Goal: Information Seeking & Learning: Learn about a topic

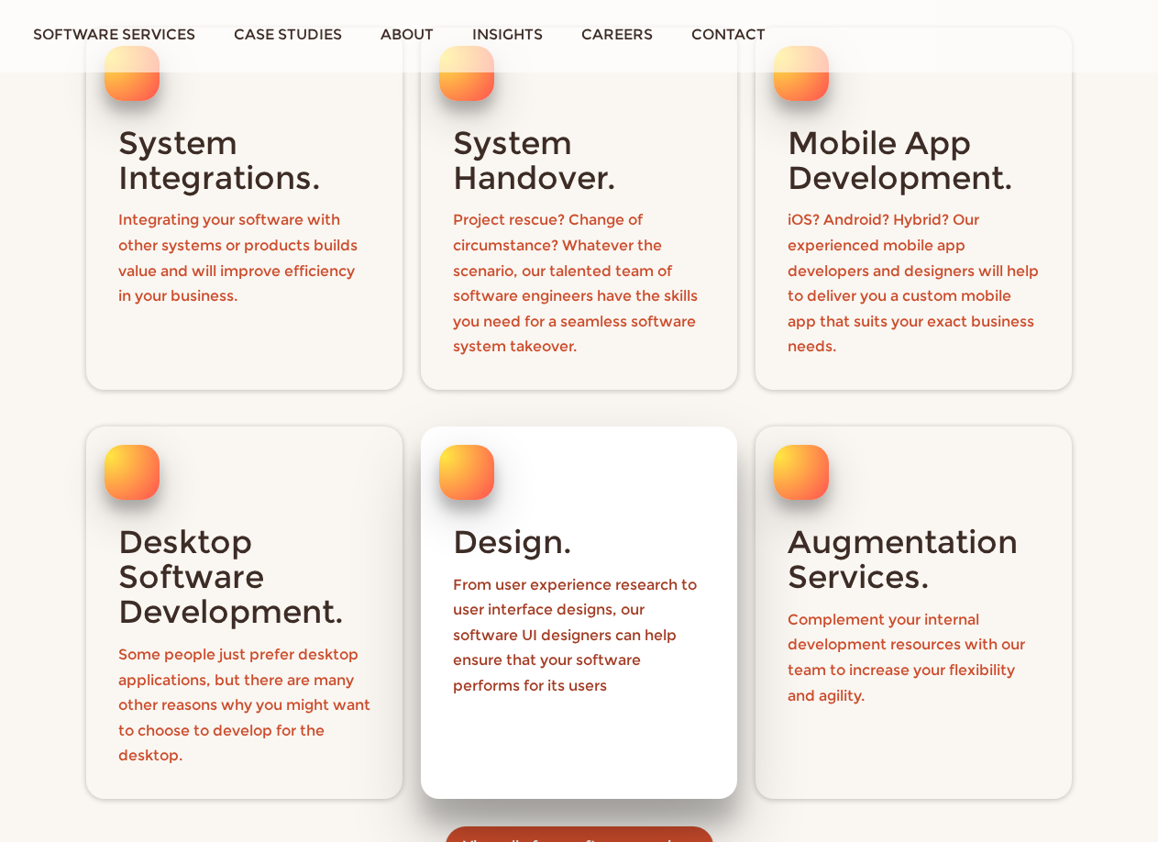
scroll to position [1926, 0]
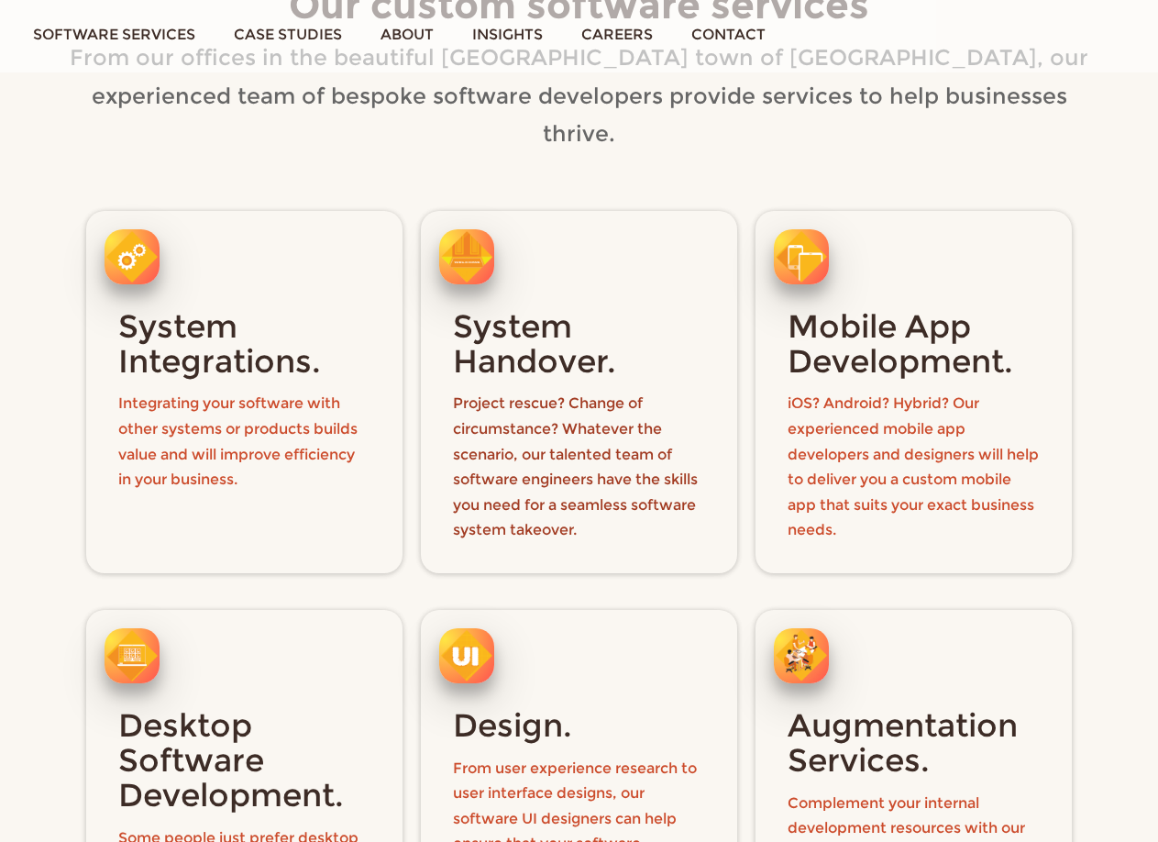
click at [412, 202] on link "System Handover. Project rescue? Change of circumstance? Whatever the scenario,…" at bounding box center [579, 392] width 335 height 381
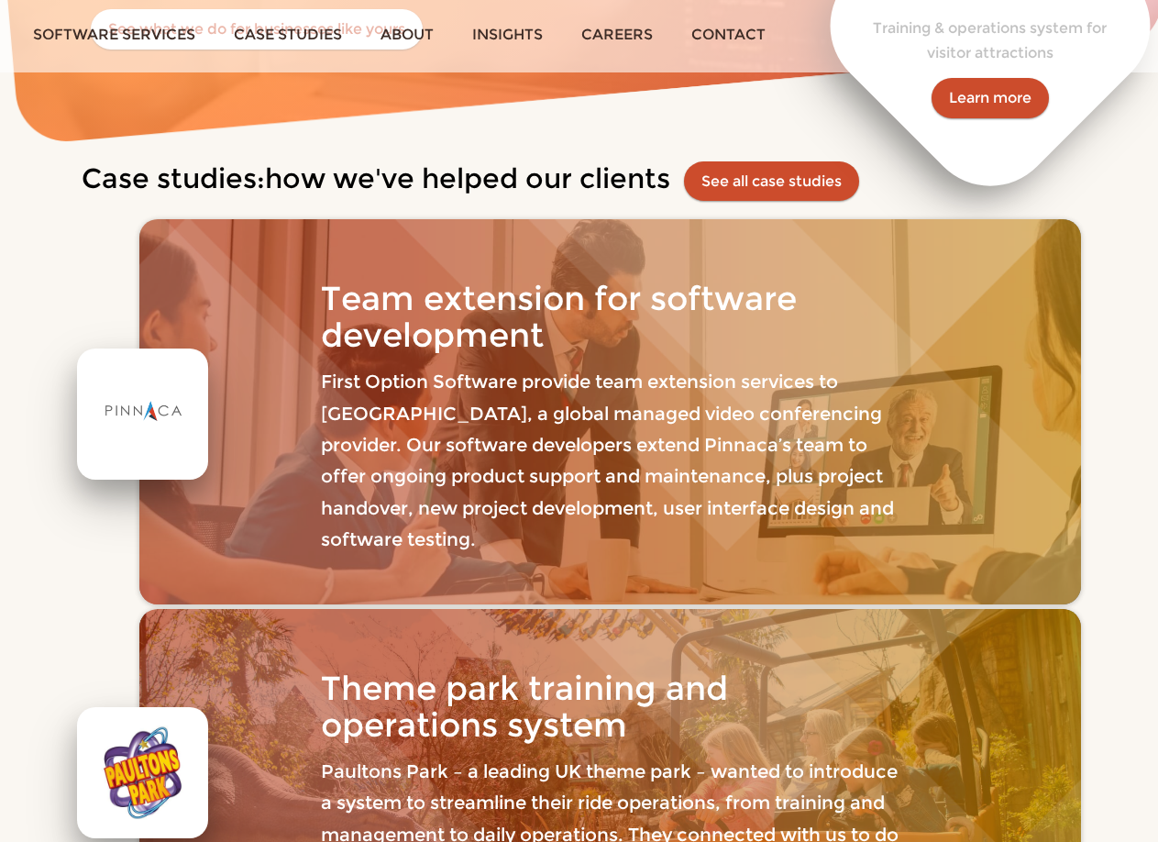
scroll to position [917, 0]
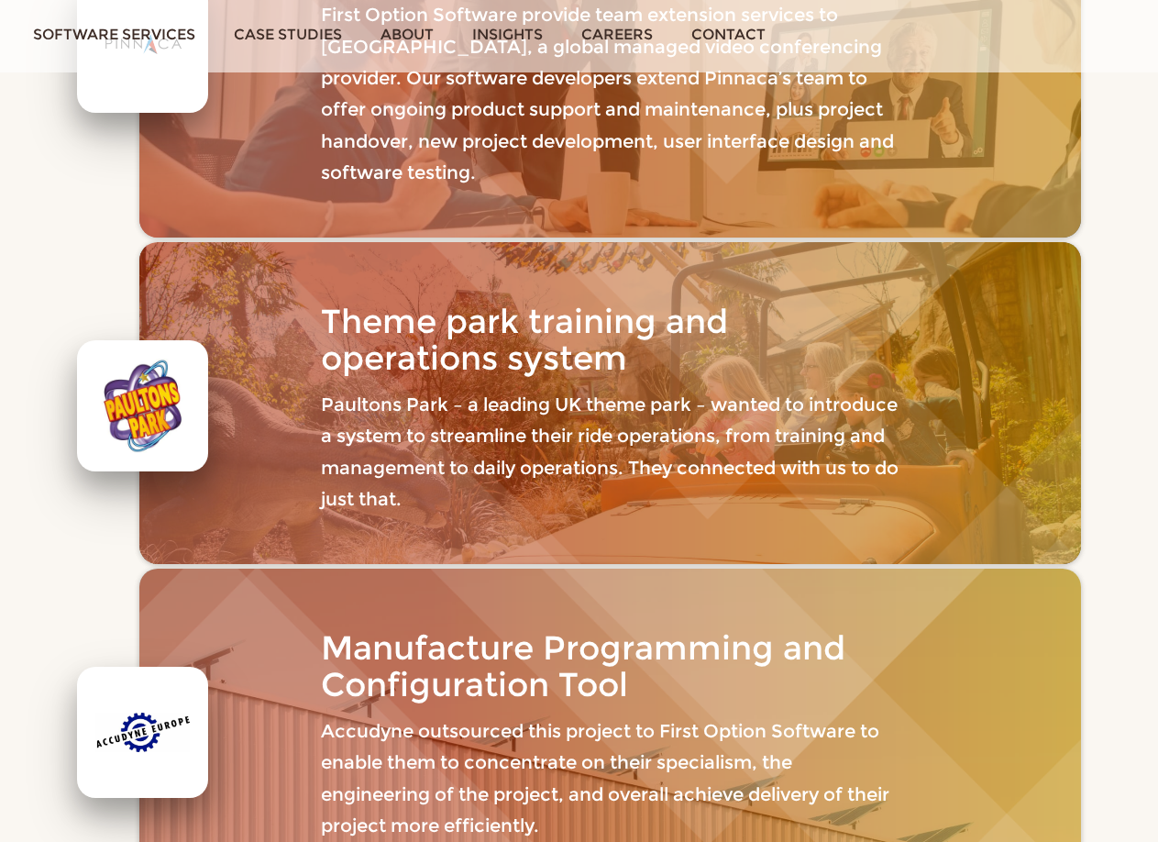
click at [436, 486] on p "Paultons Park – a leading UK theme park – wanted to introduce a system to strea…" at bounding box center [610, 452] width 579 height 127
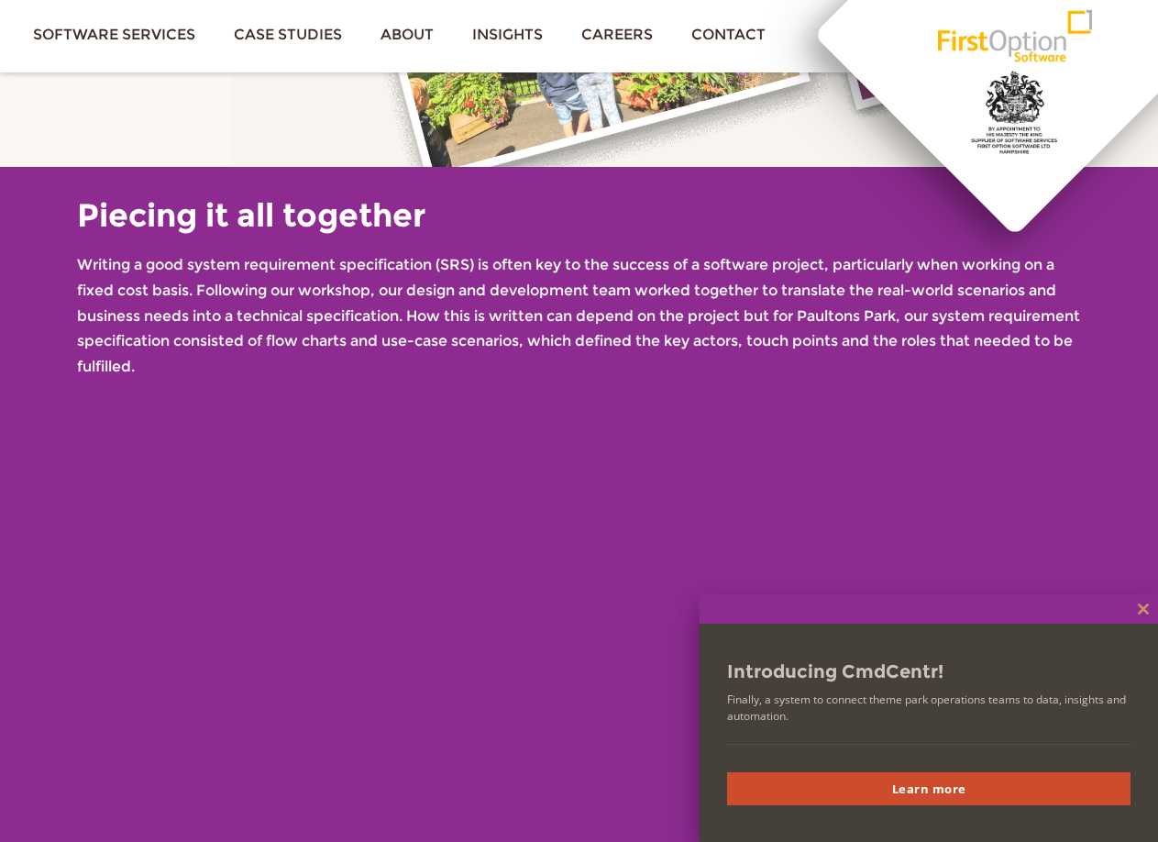
scroll to position [3026, 0]
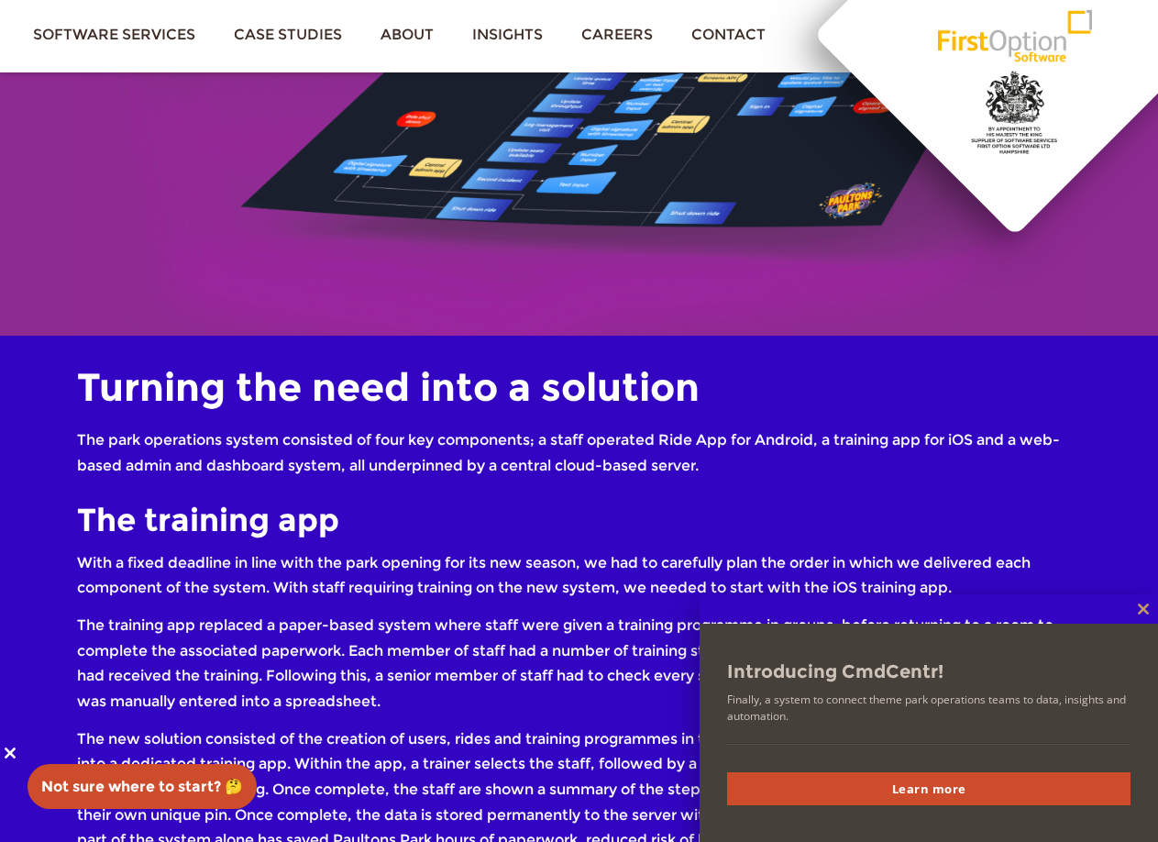
click at [1144, 597] on button "Close this module" at bounding box center [1143, 608] width 29 height 29
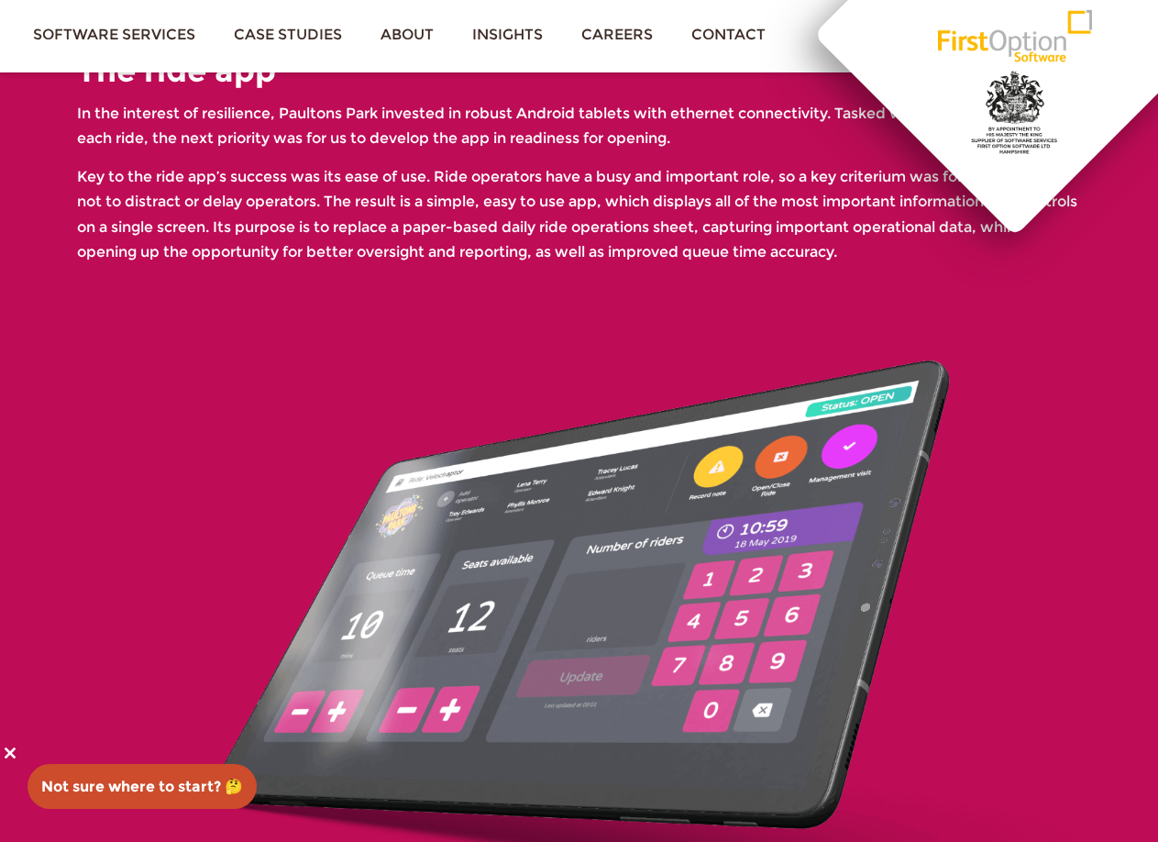
scroll to position [4371, 0]
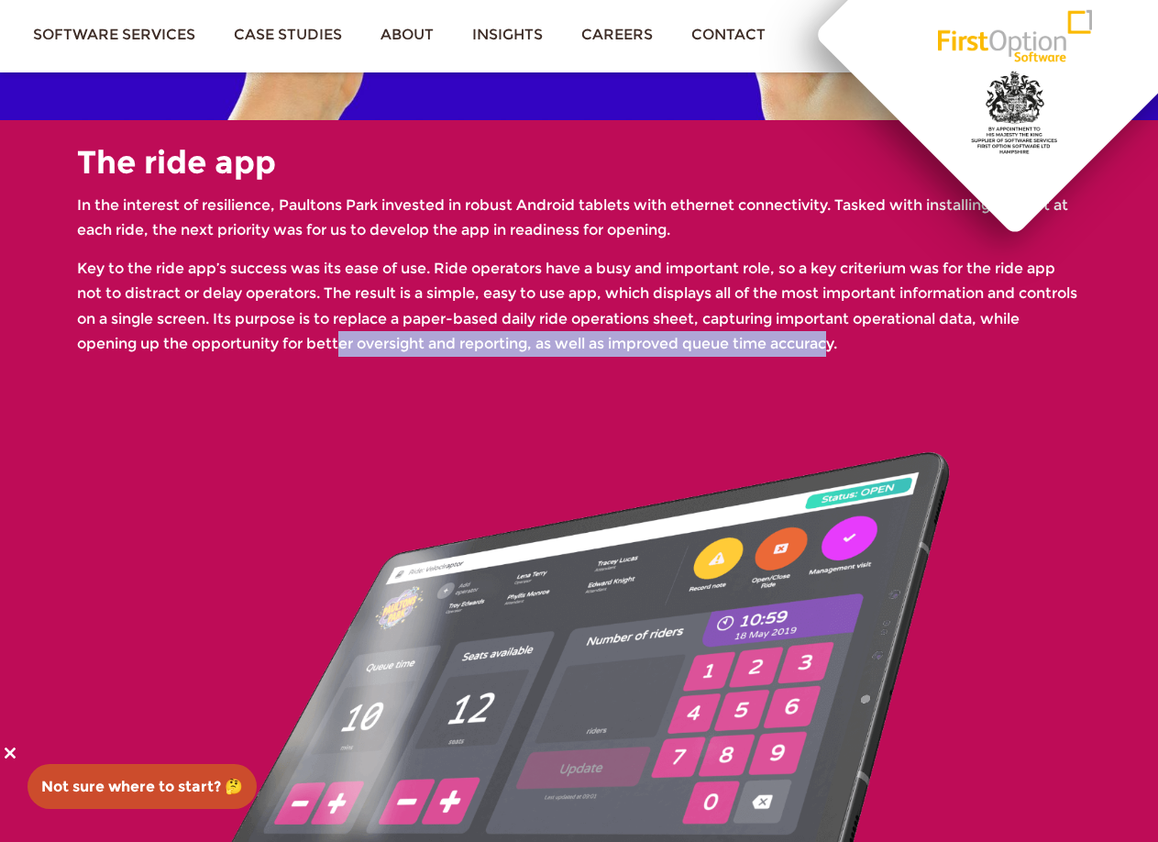
drag, startPoint x: 393, startPoint y: 355, endPoint x: 889, endPoint y: 360, distance: 496.2
click at [889, 357] on p "Key to the ride app’s success was its ease of use. Ride operators have a busy a…" at bounding box center [579, 306] width 1004 height 101
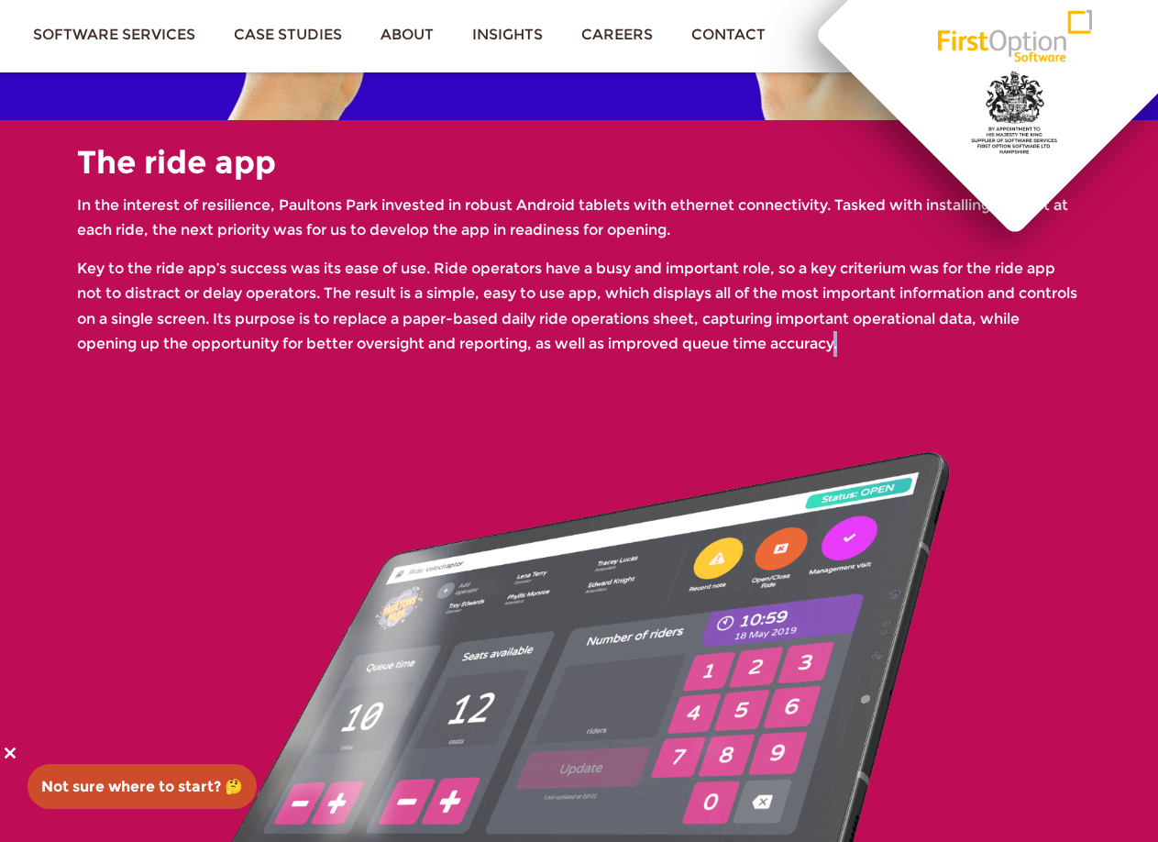
click at [897, 357] on p "Key to the ride app’s success was its ease of use. Ride operators have a busy a…" at bounding box center [579, 306] width 1004 height 101
click at [384, 306] on p "Key to the ride app’s success was its ease of use. Ride operators have a busy a…" at bounding box center [579, 306] width 1004 height 101
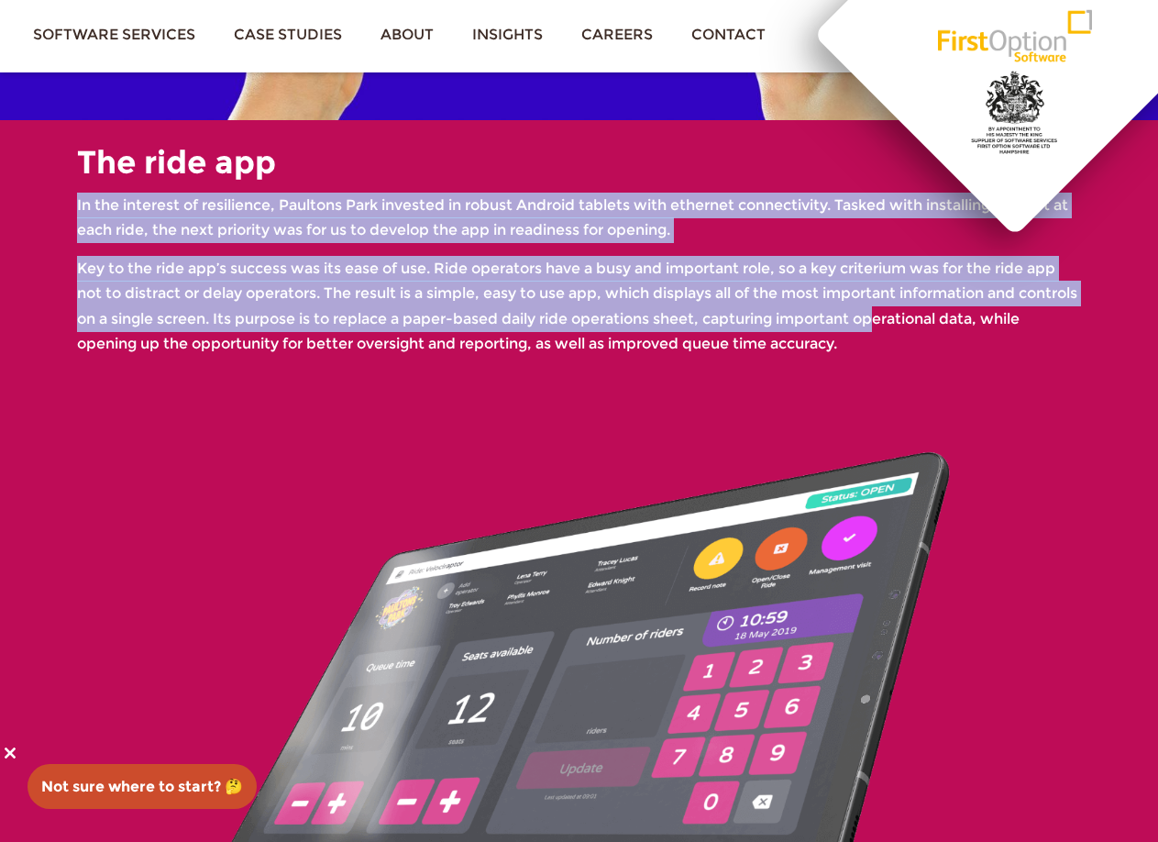
drag, startPoint x: 78, startPoint y: 205, endPoint x: 955, endPoint y: 343, distance: 887.6
click at [957, 343] on div "The ride app In the interest of resilience, Paultons Park invested in robust An…" at bounding box center [579, 250] width 1004 height 211
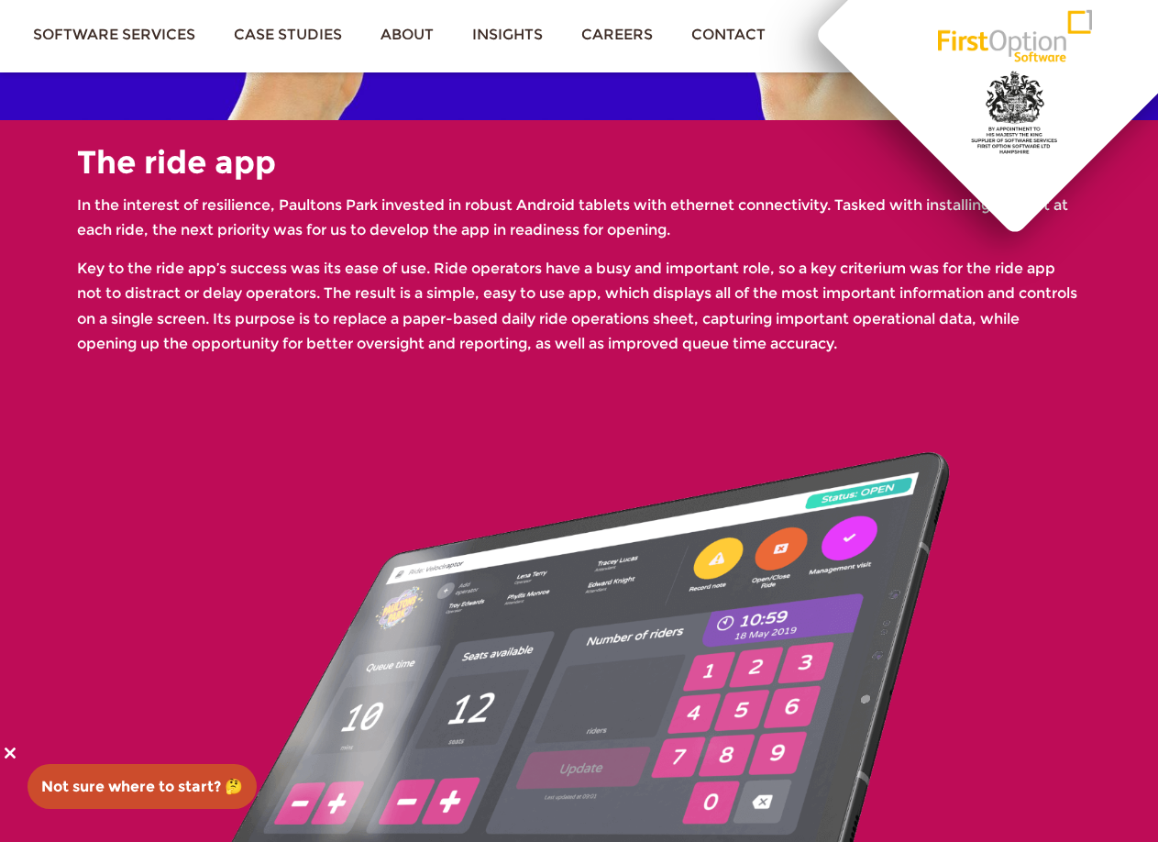
click at [930, 345] on p "Key to the ride app’s success was its ease of use. Ride operators have a busy a…" at bounding box center [579, 306] width 1004 height 101
click at [439, 421] on img at bounding box center [579, 703] width 1004 height 669
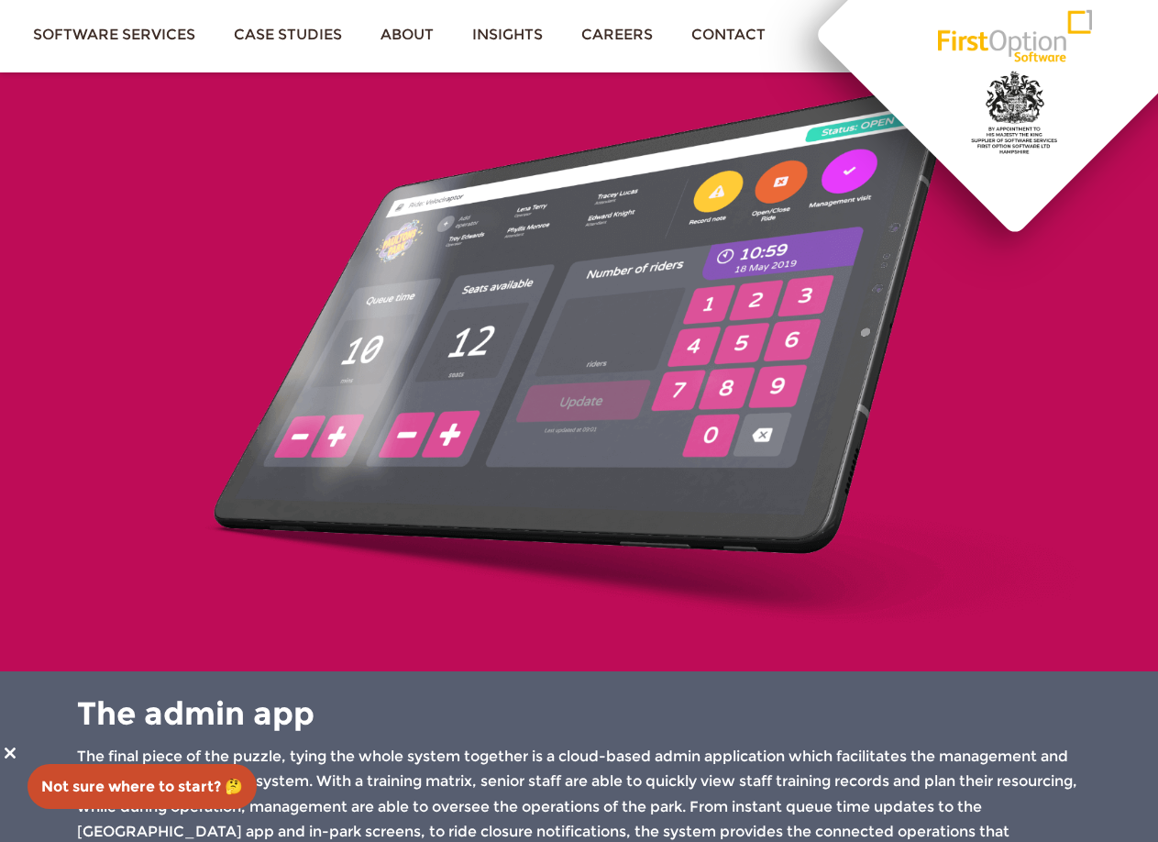
scroll to position [5288, 0]
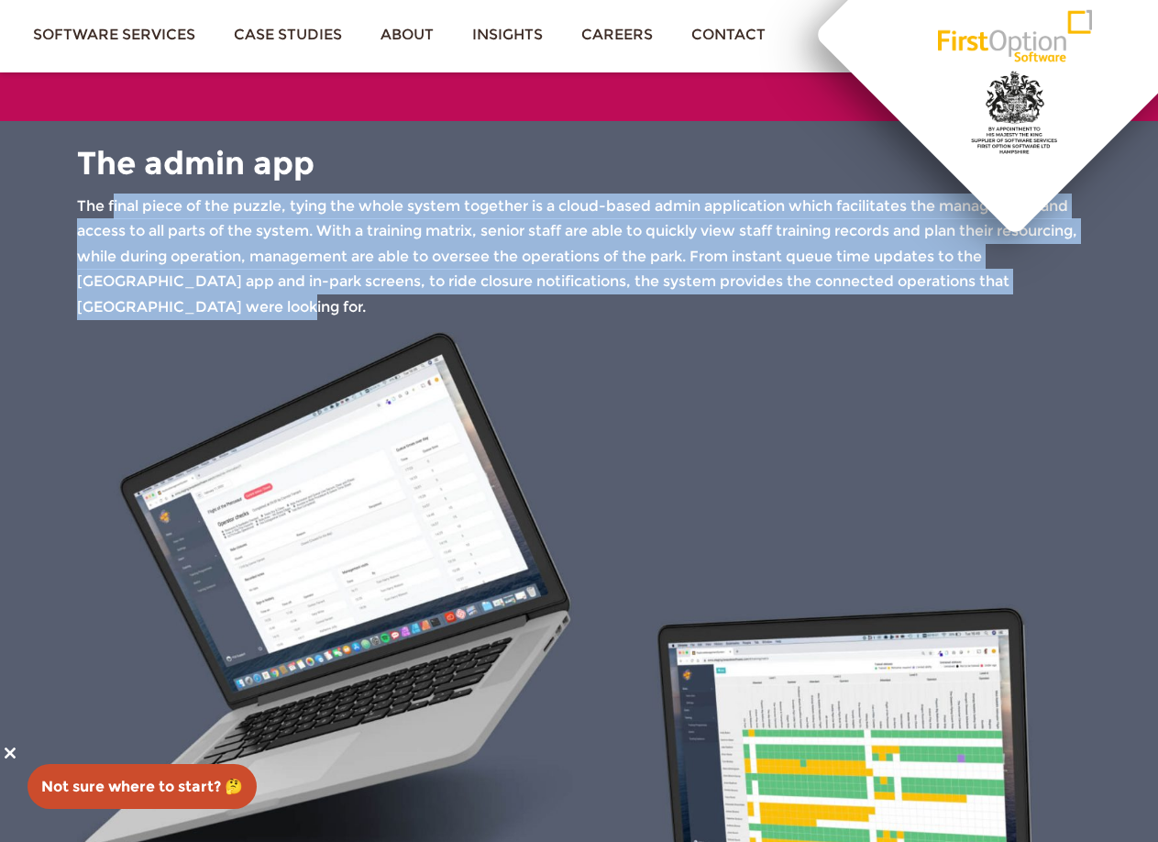
drag, startPoint x: 237, startPoint y: 317, endPoint x: 112, endPoint y: 206, distance: 166.9
click at [113, 206] on p "The final piece of the puzzle, tying the whole system together is a cloud-based…" at bounding box center [579, 257] width 1004 height 127
click at [618, 468] on img at bounding box center [579, 645] width 1004 height 627
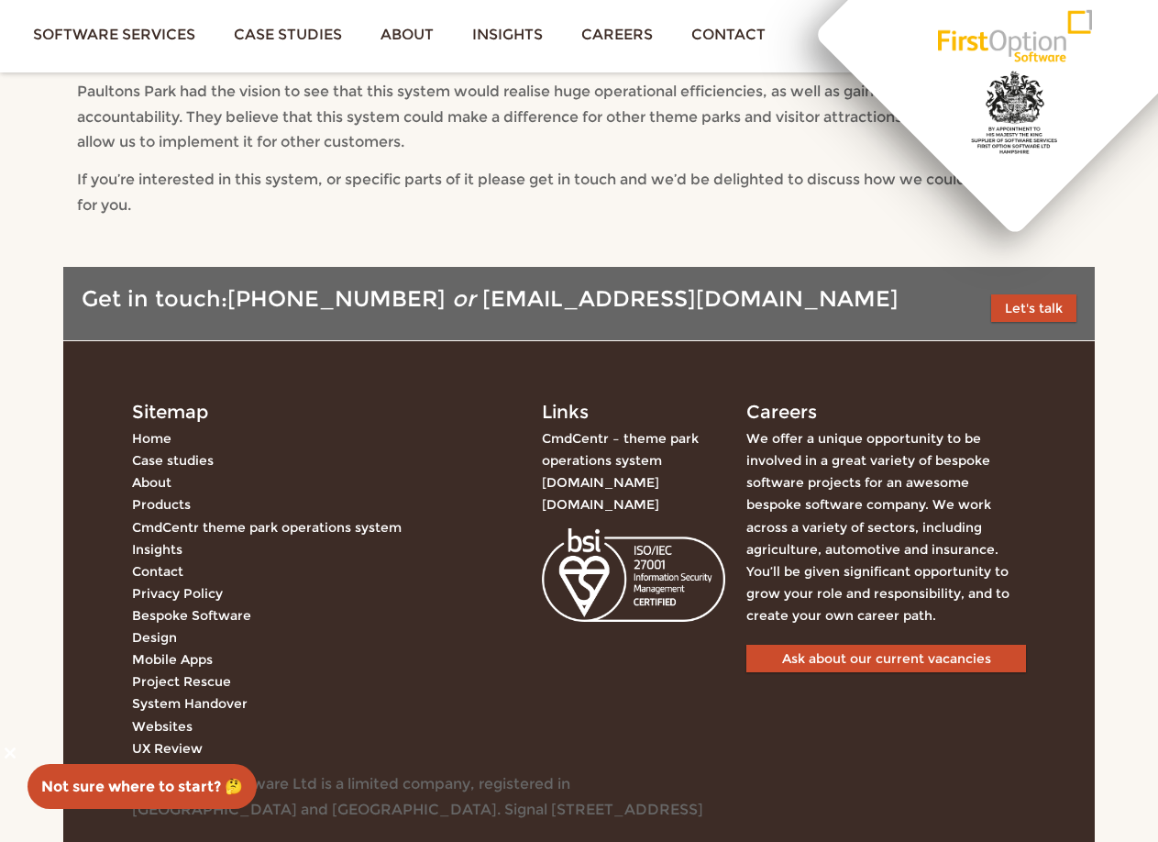
scroll to position [6389, 0]
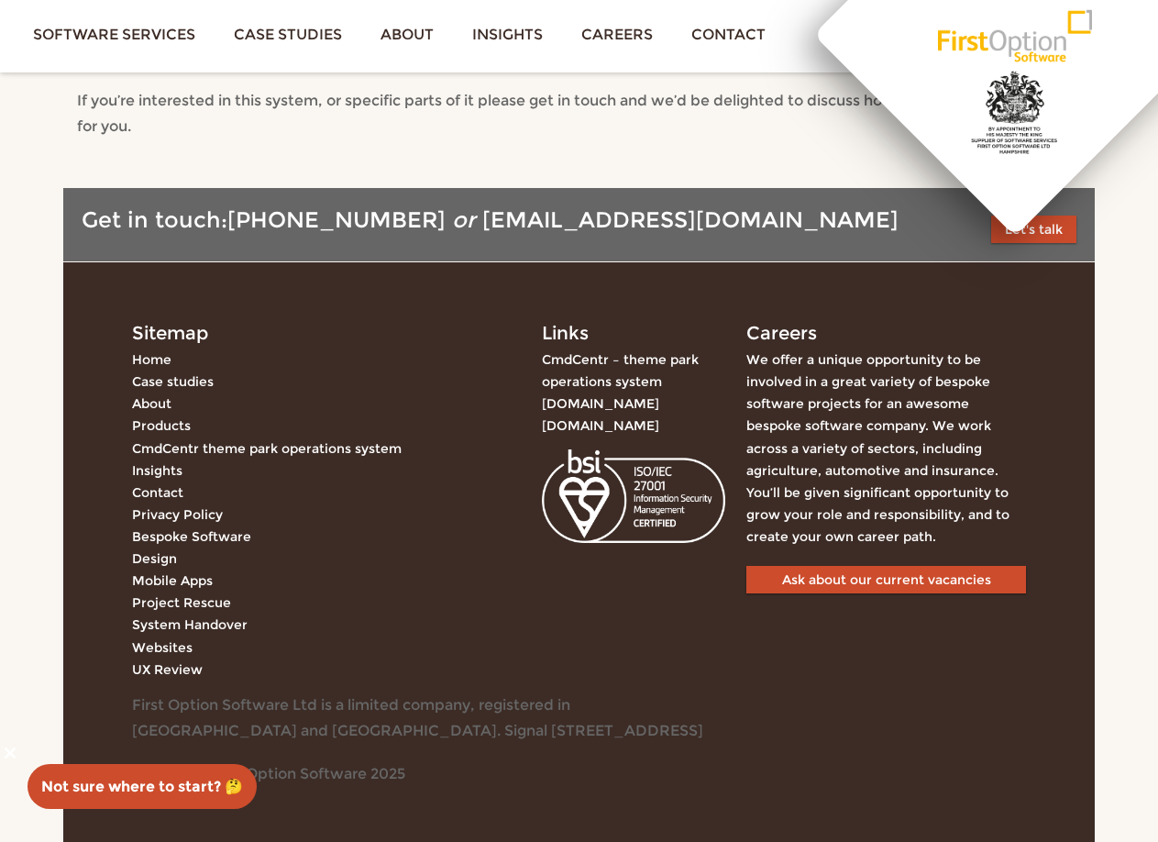
click at [343, 442] on link "CmdCentr theme park operations system" at bounding box center [267, 448] width 270 height 17
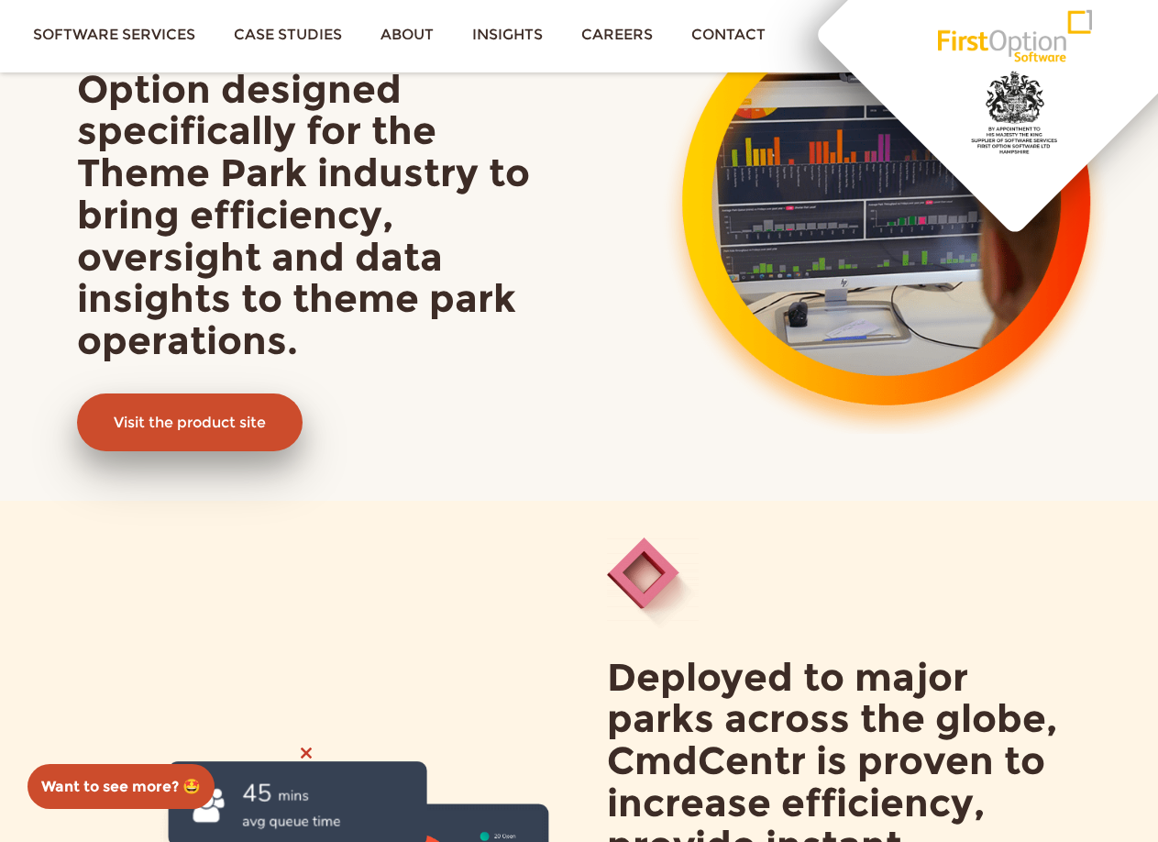
scroll to position [275, 0]
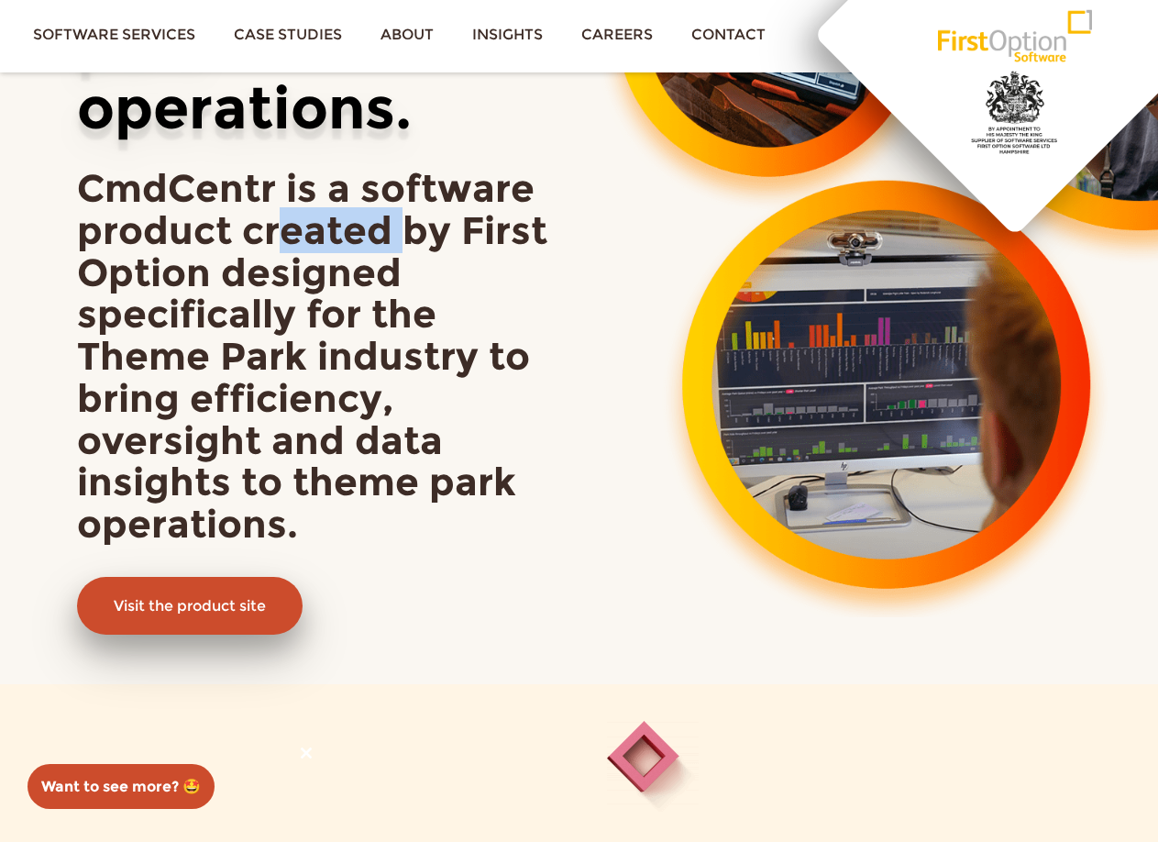
drag, startPoint x: 291, startPoint y: 239, endPoint x: 407, endPoint y: 235, distance: 116.6
click at [407, 235] on h2 "CmdCentr is a software product created by First Option designed specifically fo…" at bounding box center [314, 357] width 475 height 378
click at [304, 281] on h2 "CmdCentr is a software product created by First Option designed specifically fo…" at bounding box center [314, 357] width 475 height 378
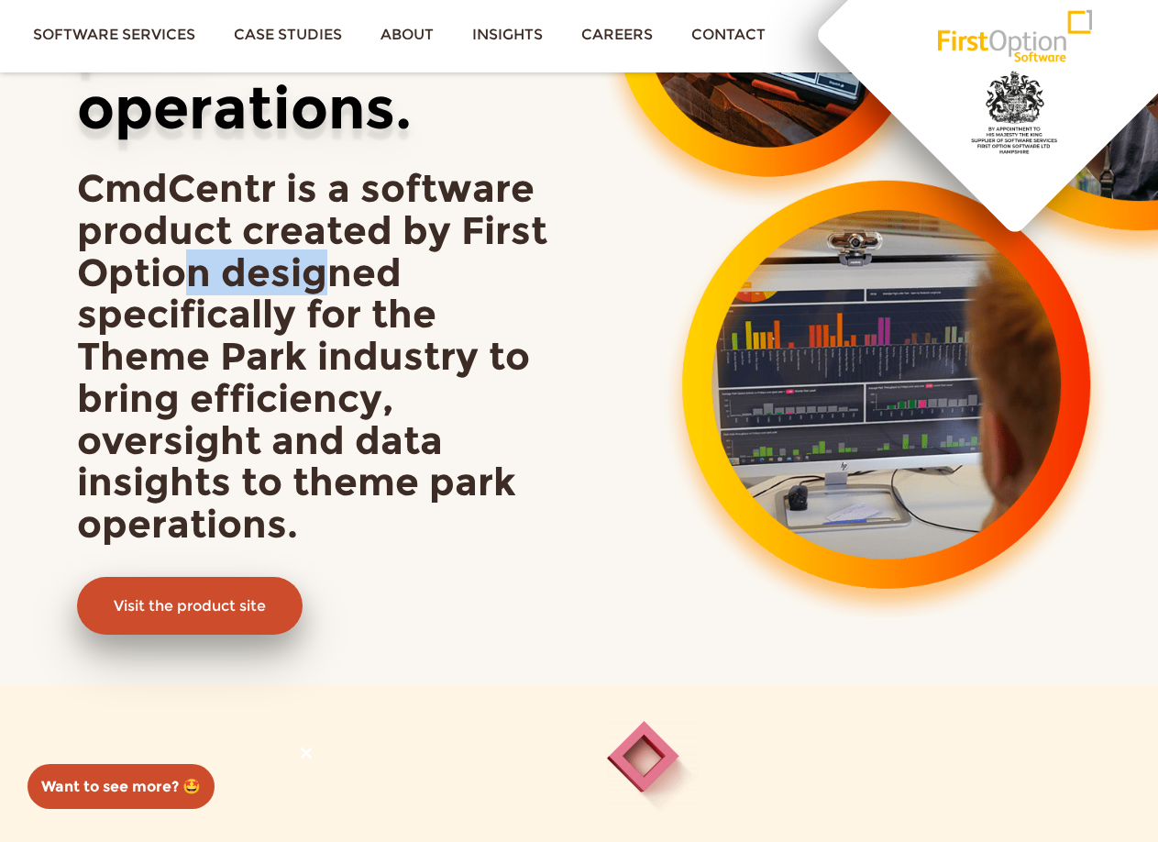
drag, startPoint x: 190, startPoint y: 287, endPoint x: 327, endPoint y: 290, distance: 137.6
click at [327, 288] on h2 "CmdCentr is a software product created by First Option designed specifically fo…" at bounding box center [314, 357] width 475 height 378
click at [360, 339] on h2 "CmdCentr is a software product created by First Option designed specifically fo…" at bounding box center [314, 357] width 475 height 378
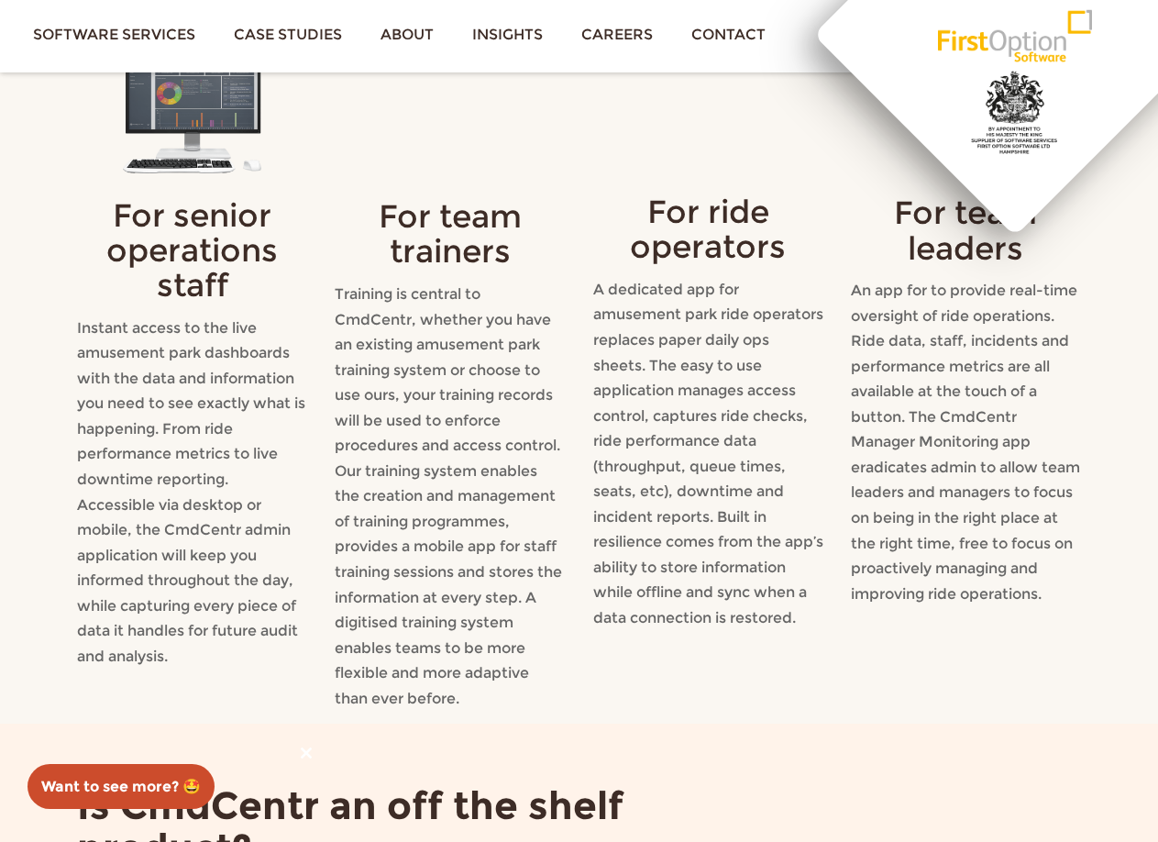
scroll to position [2018, 0]
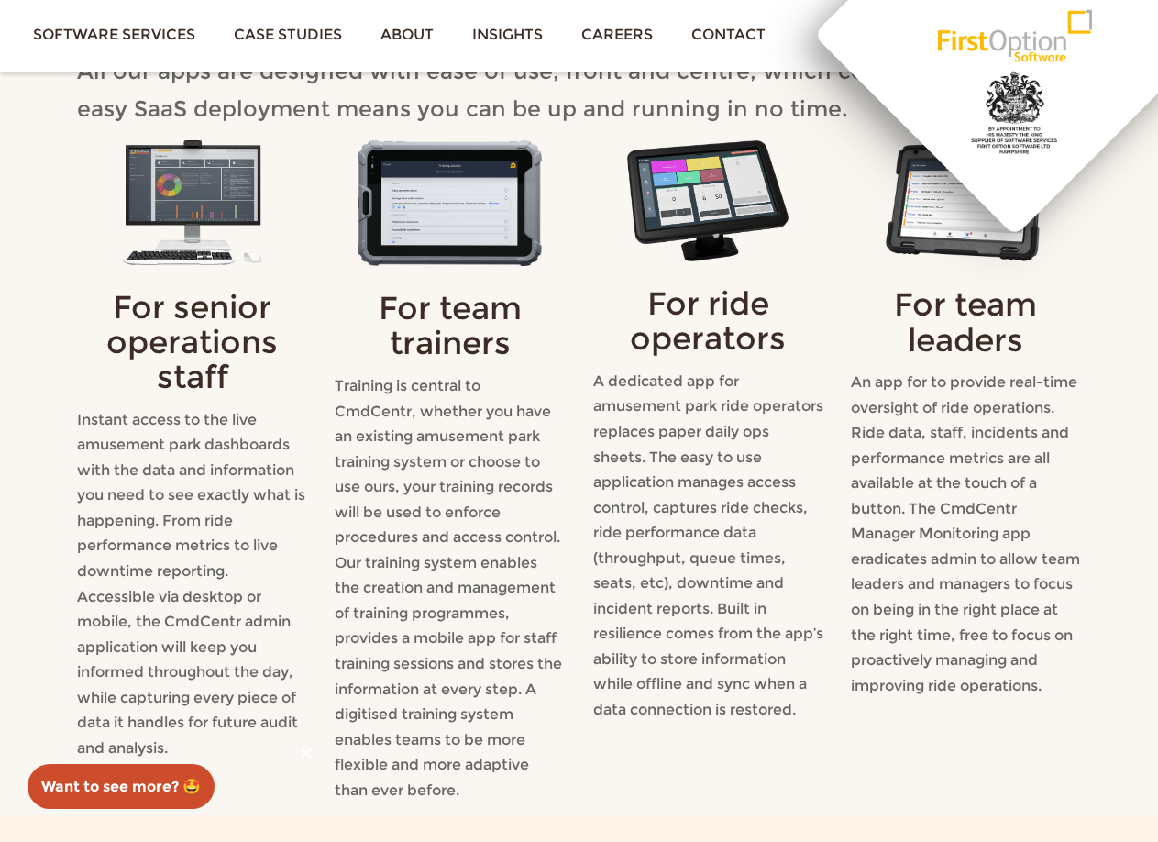
drag, startPoint x: 315, startPoint y: 416, endPoint x: 296, endPoint y: 415, distance: 18.4
click at [316, 415] on div "For senior operations staff Instant access to the live amusement park dashboard…" at bounding box center [192, 477] width 258 height 675
drag, startPoint x: 495, startPoint y: 302, endPoint x: 533, endPoint y: 323, distance: 43.1
click at [533, 323] on h3 "For team trainers" at bounding box center [450, 326] width 230 height 70
click at [581, 353] on div "For ride operators A dedicated app for amusement park ride operators replaces p…" at bounding box center [709, 477] width 258 height 675
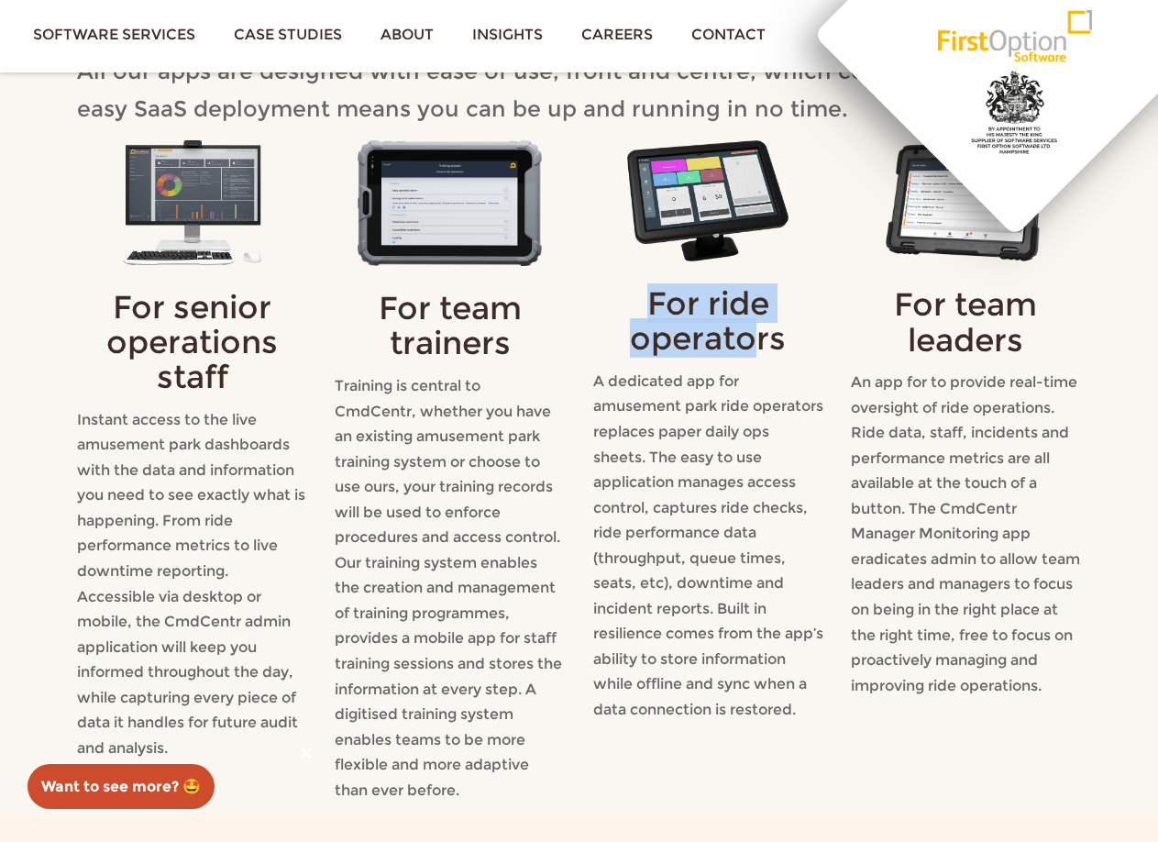
drag, startPoint x: 643, startPoint y: 308, endPoint x: 751, endPoint y: 345, distance: 114.3
click at [751, 345] on h3 "For ride operators" at bounding box center [708, 321] width 230 height 70
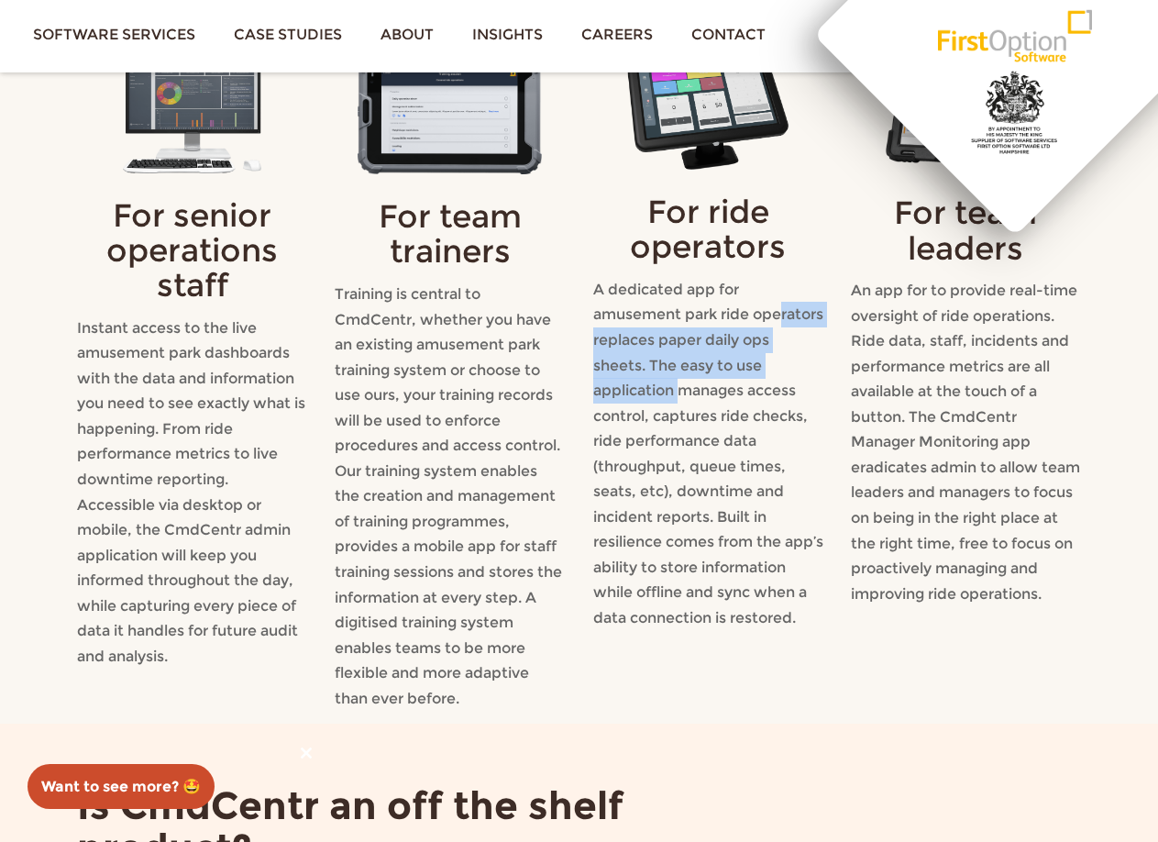
drag, startPoint x: 618, startPoint y: 351, endPoint x: 683, endPoint y: 386, distance: 73.9
click at [683, 386] on p "A dedicated app for amusement park ride operators replaces paper daily ops shee…" at bounding box center [708, 454] width 230 height 354
click at [684, 387] on p "A dedicated app for amusement park ride operators replaces paper daily ops shee…" at bounding box center [708, 454] width 230 height 354
click at [620, 349] on p "A dedicated app for amusement park ride operators replaces paper daily ops shee…" at bounding box center [708, 454] width 230 height 354
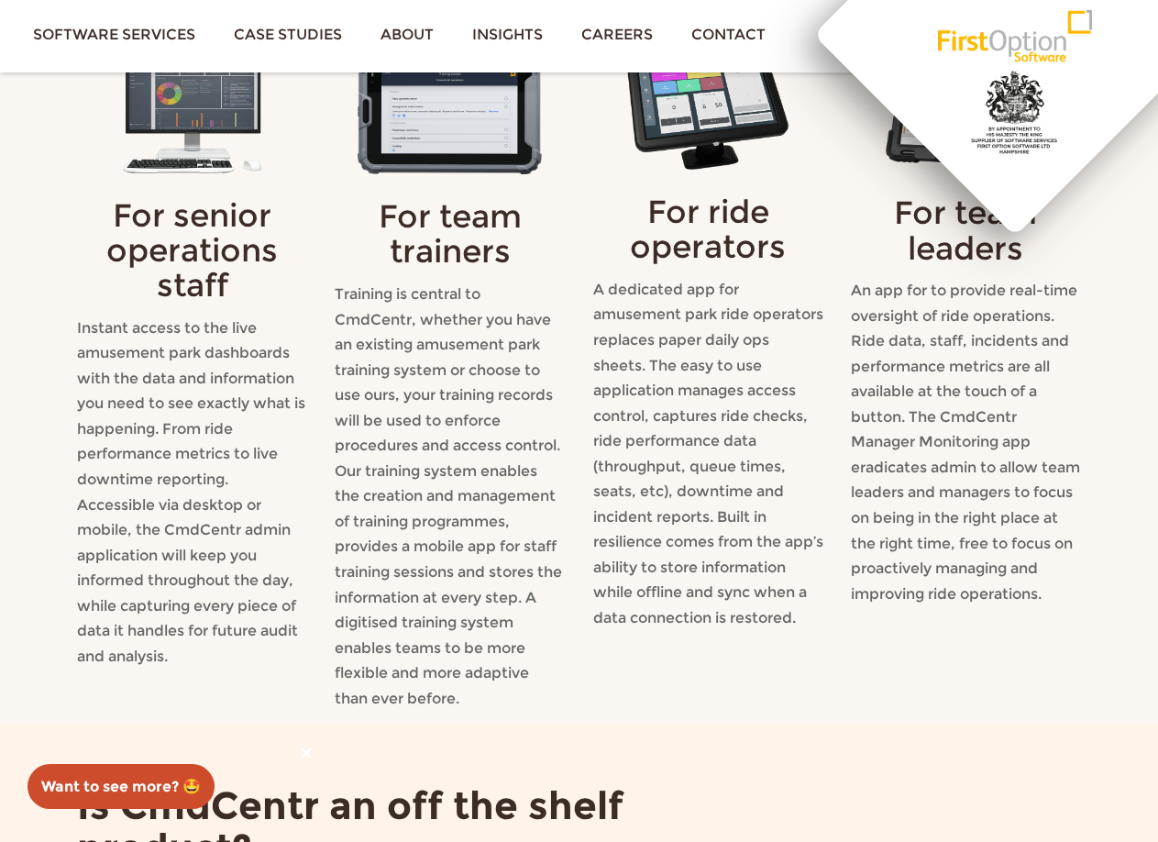
click at [640, 368] on p "A dedicated app for amusement park ride operators replaces paper daily ops shee…" at bounding box center [708, 454] width 230 height 354
click at [636, 355] on p "A dedicated app for amusement park ride operators replaces paper daily ops shee…" at bounding box center [708, 454] width 230 height 354
click at [668, 383] on p "A dedicated app for amusement park ride operators replaces paper daily ops shee…" at bounding box center [708, 454] width 230 height 354
drag, startPoint x: 769, startPoint y: 494, endPoint x: 625, endPoint y: 492, distance: 144.9
click at [625, 492] on p "A dedicated app for amusement park ride operators replaces paper daily ops shee…" at bounding box center [708, 454] width 230 height 354
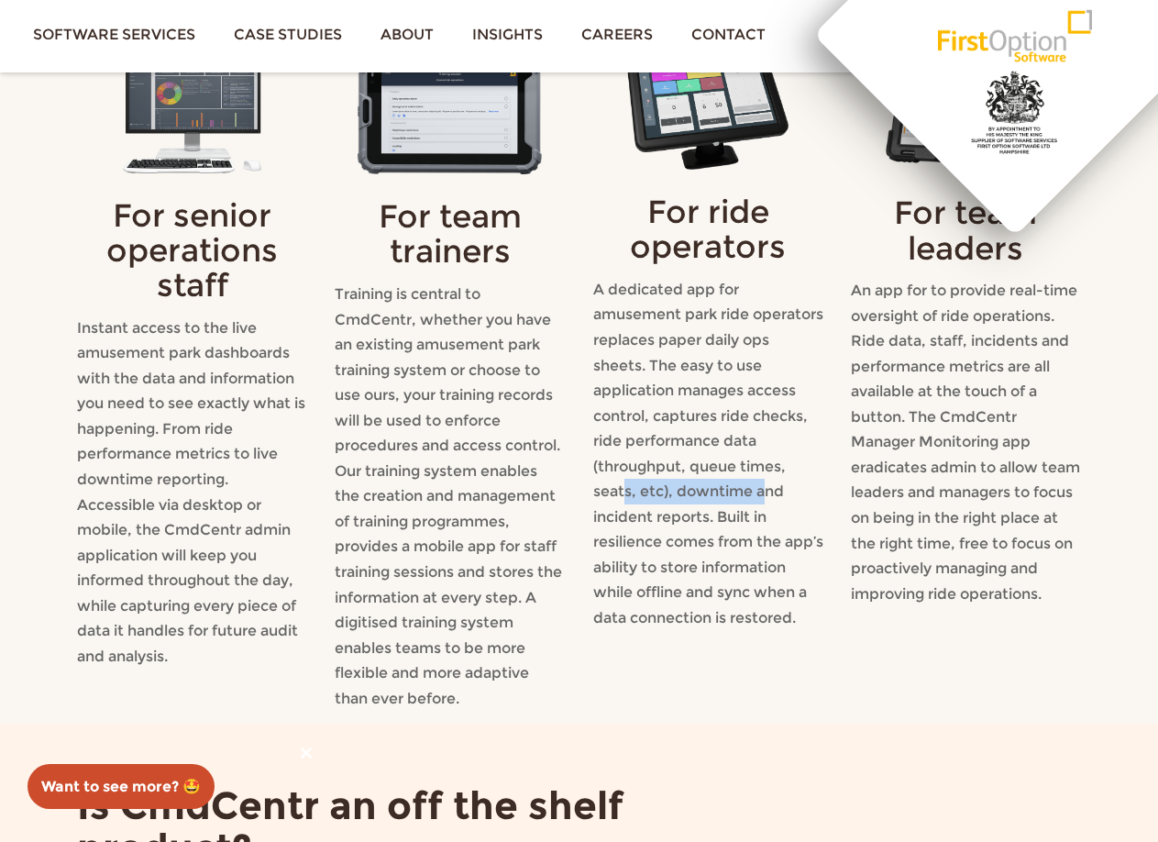
click at [625, 492] on p "A dedicated app for amusement park ride operators replaces paper daily ops shee…" at bounding box center [708, 454] width 230 height 354
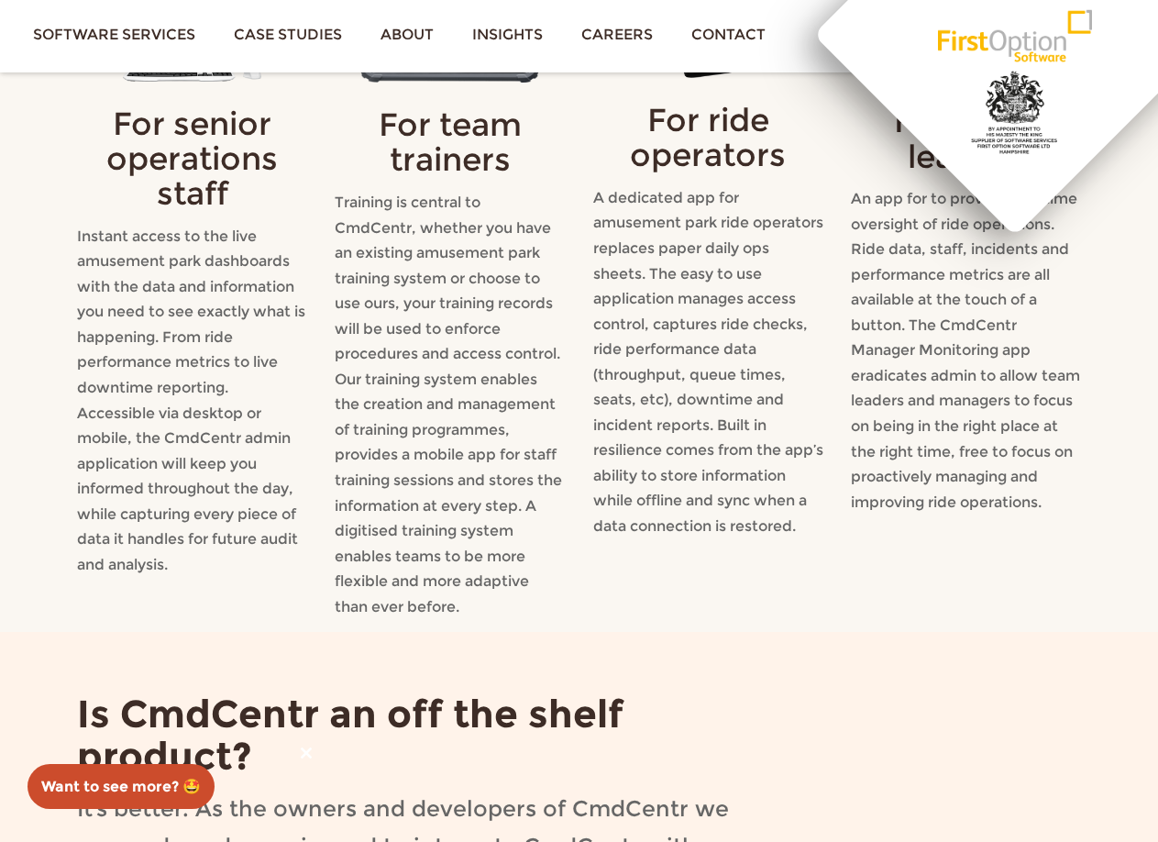
scroll to position [2018, 0]
